Goal: Task Accomplishment & Management: Use online tool/utility

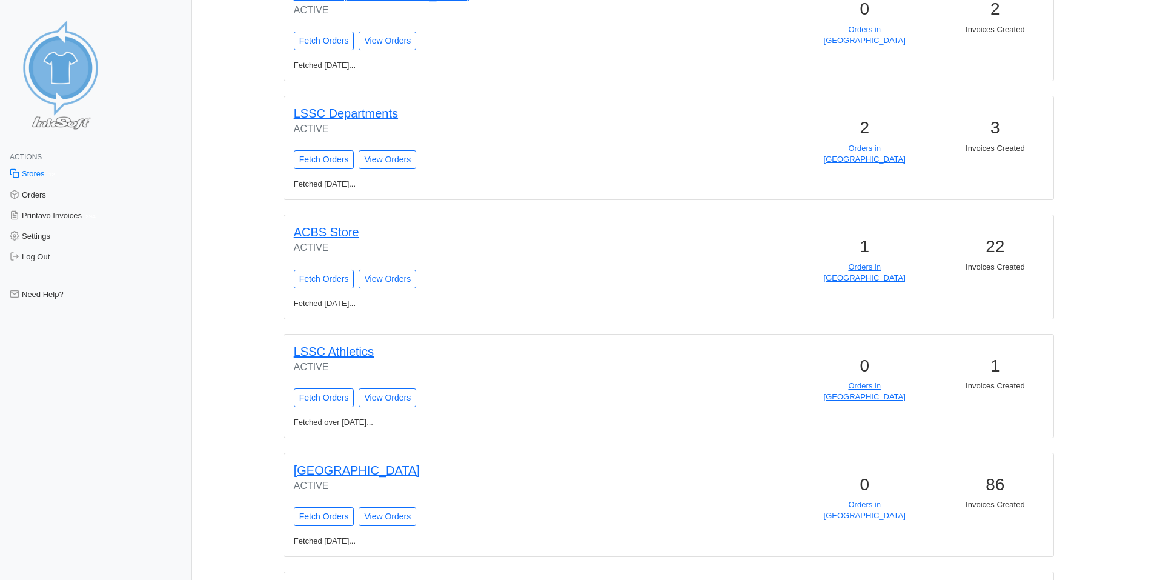
scroll to position [242, 0]
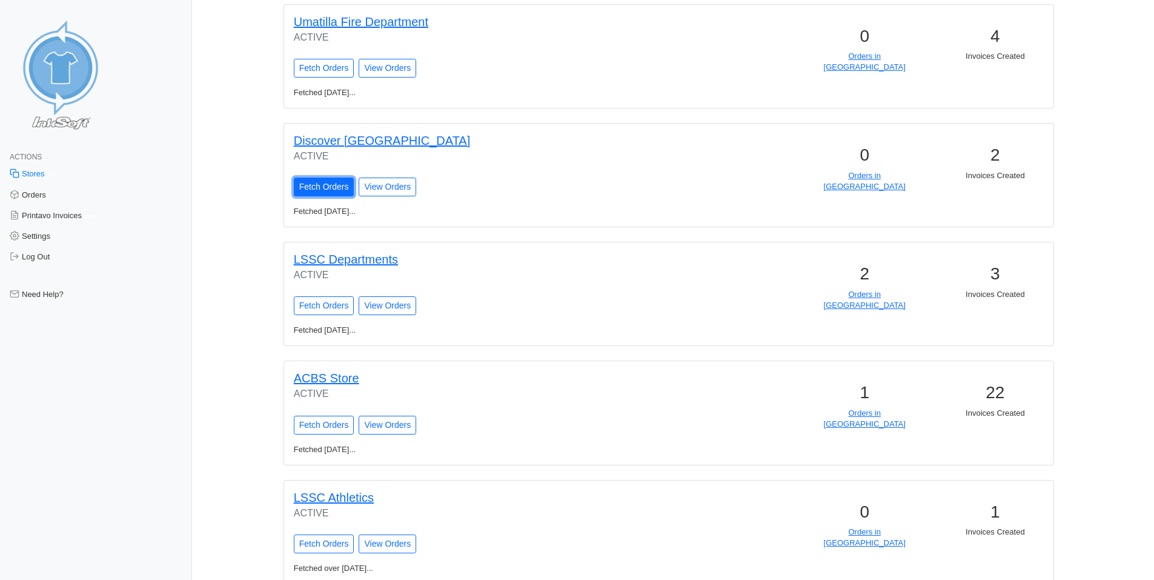
click at [337, 190] on input "Fetch Orders" at bounding box center [324, 186] width 61 height 19
type input "Fetching Orders..."
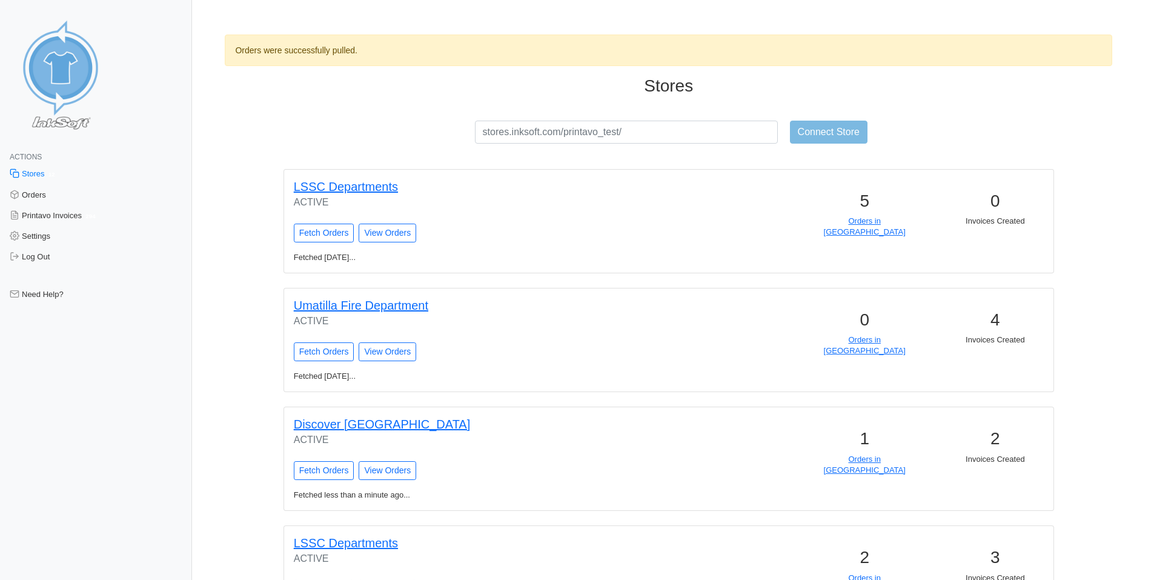
click at [763, 224] on div at bounding box center [734, 219] width 131 height 57
click at [839, 457] on link "Orders in [GEOGRAPHIC_DATA]" at bounding box center [865, 464] width 82 height 20
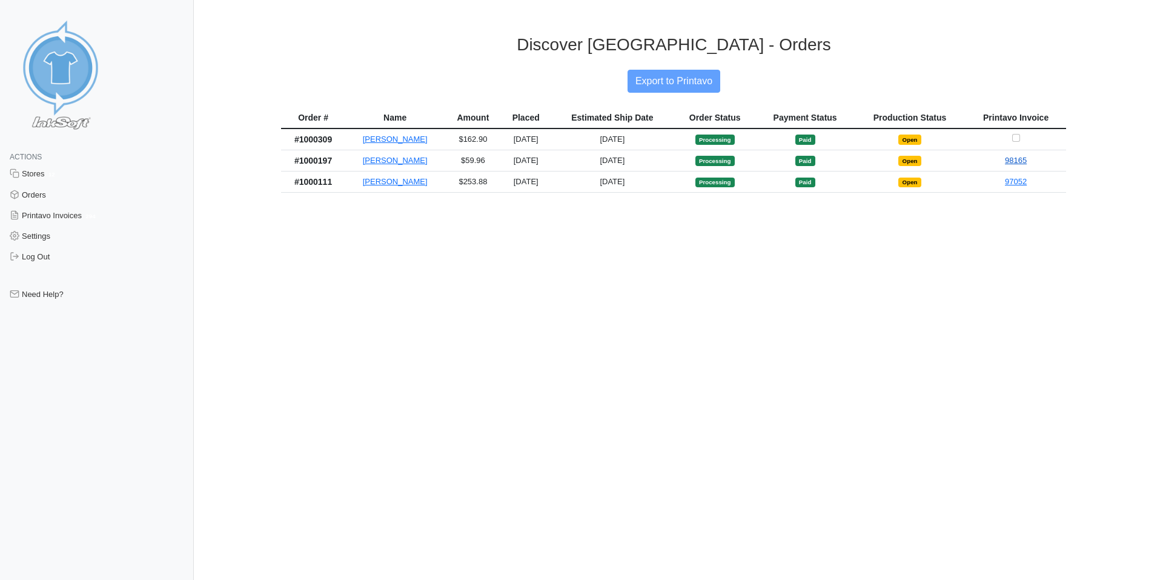
click at [1015, 158] on link "98165" at bounding box center [1016, 160] width 22 height 9
drag, startPoint x: 1017, startPoint y: 139, endPoint x: 974, endPoint y: 120, distance: 47.2
click at [1017, 139] on input "Checkbox for selecting orders for invoice" at bounding box center [1016, 138] width 8 height 8
checkbox input "true"
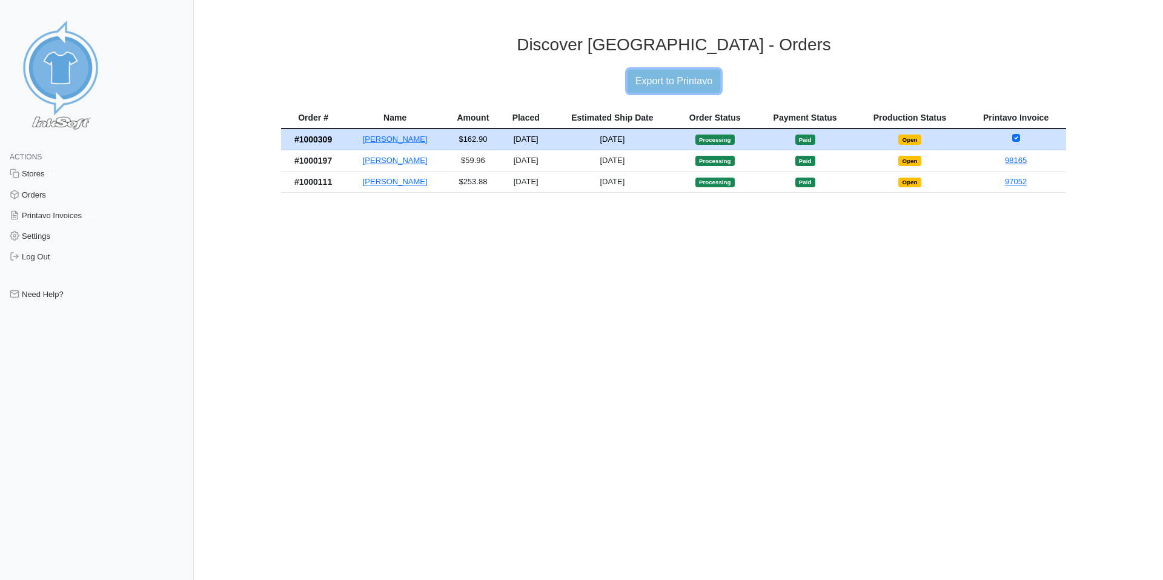
click at [666, 72] on input "Export to Printavo" at bounding box center [674, 81] width 93 height 23
type input "Exporting to Printavo..."
